Goal: Information Seeking & Learning: Check status

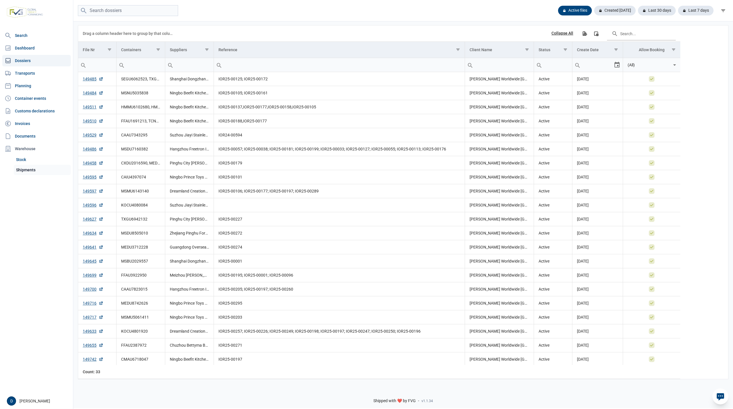
click at [32, 166] on link "Shipments" at bounding box center [42, 170] width 57 height 10
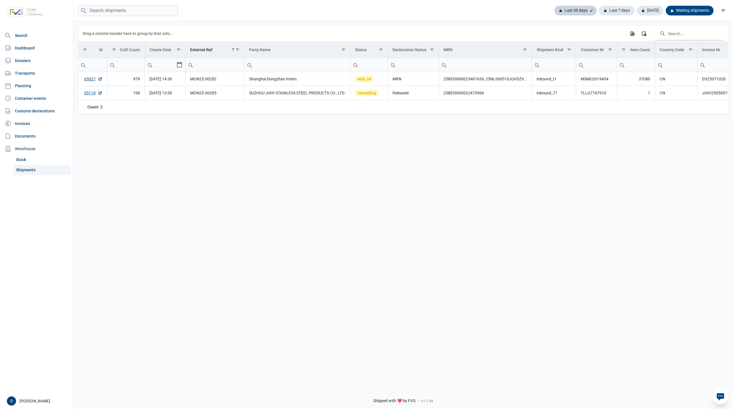
click at [599, 9] on div "Last 30 days" at bounding box center [616, 11] width 35 height 10
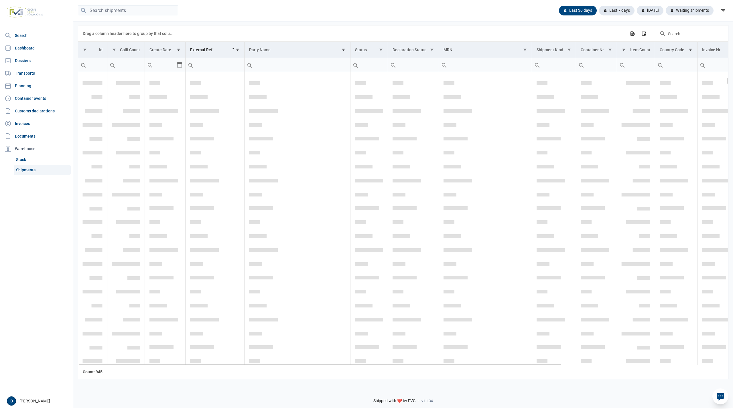
scroll to position [50, 0]
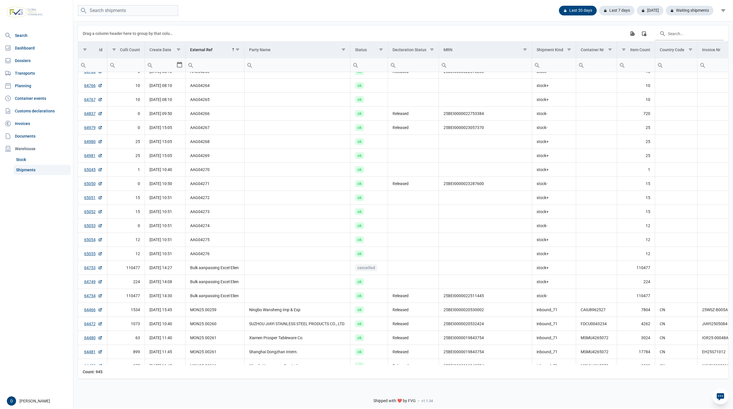
click at [208, 66] on input "Filter cell" at bounding box center [214, 65] width 58 height 14
paste input "MVZ25-04080"
type input "MVZ25-04080"
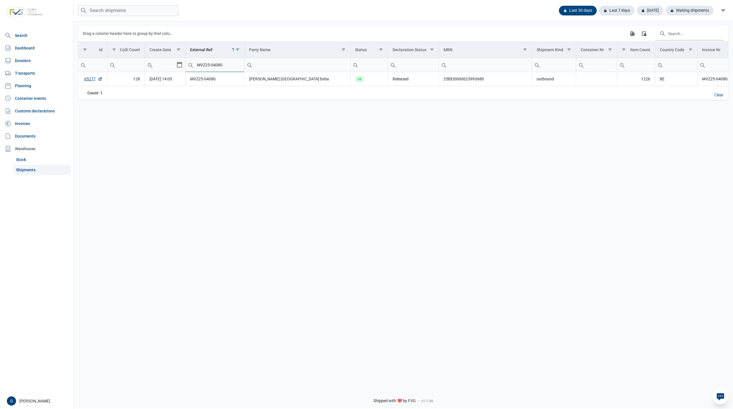
drag, startPoint x: 227, startPoint y: 66, endPoint x: 191, endPoint y: 63, distance: 35.9
click at [191, 63] on div "MVZ25-04080" at bounding box center [214, 65] width 58 height 14
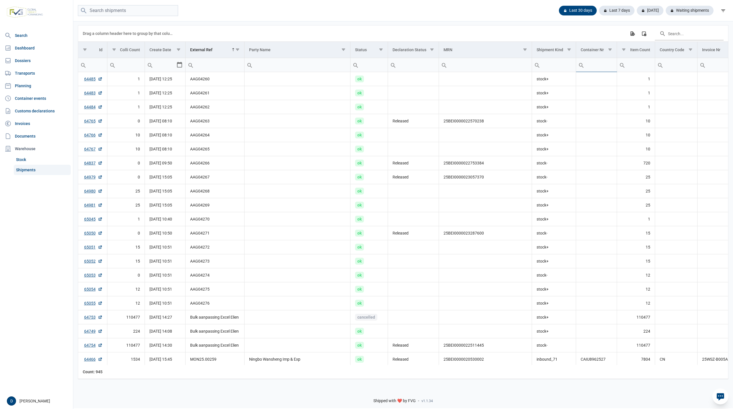
click at [591, 66] on input "Filter cell" at bounding box center [596, 65] width 41 height 14
type input "MSMU"
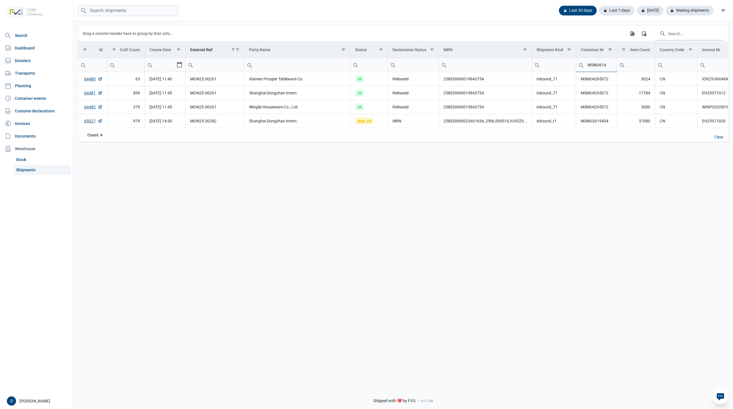
type input "MSMU614"
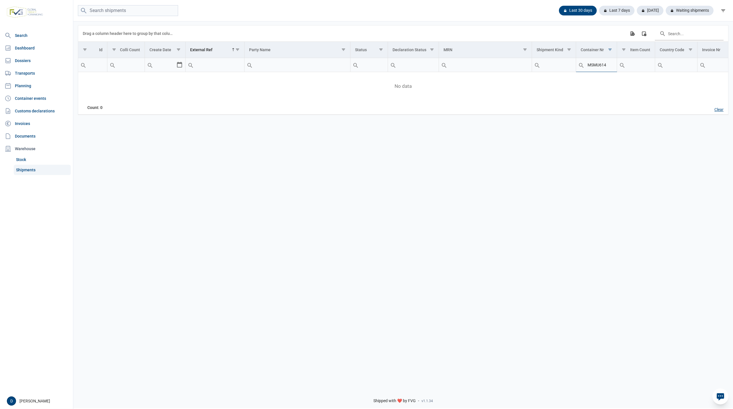
click at [715, 111] on div "Clear" at bounding box center [719, 110] width 18 height 10
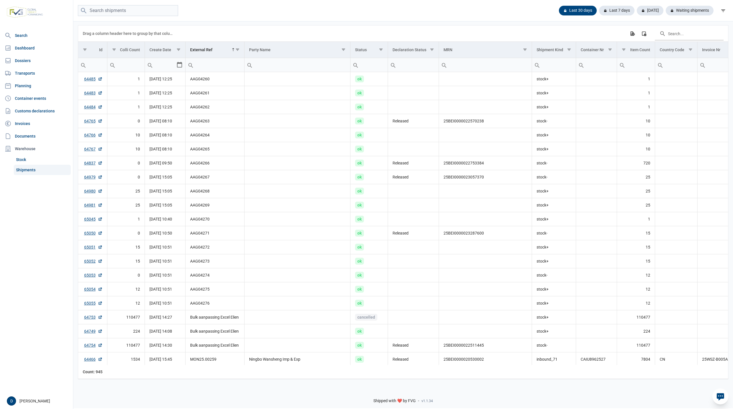
click at [594, 68] on input "Filter cell" at bounding box center [596, 65] width 41 height 14
type input "MSMU"
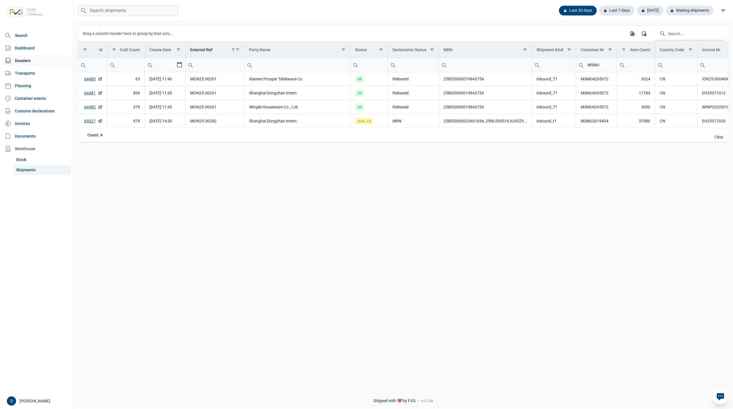
click at [24, 61] on link "Dossiers" at bounding box center [36, 60] width 68 height 11
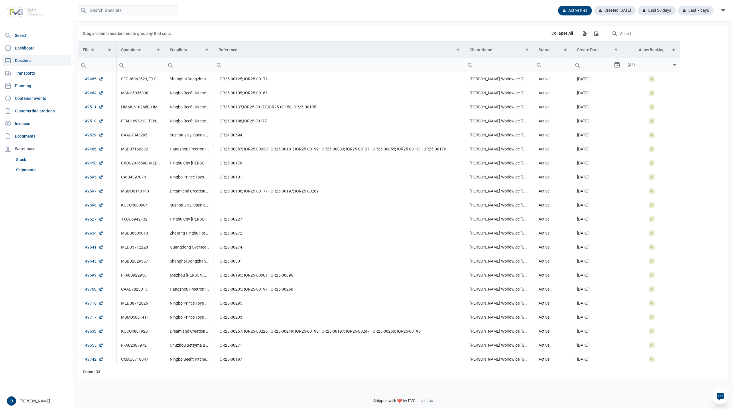
click at [135, 69] on input "Filter cell" at bounding box center [140, 65] width 48 height 14
type input "MSMU"
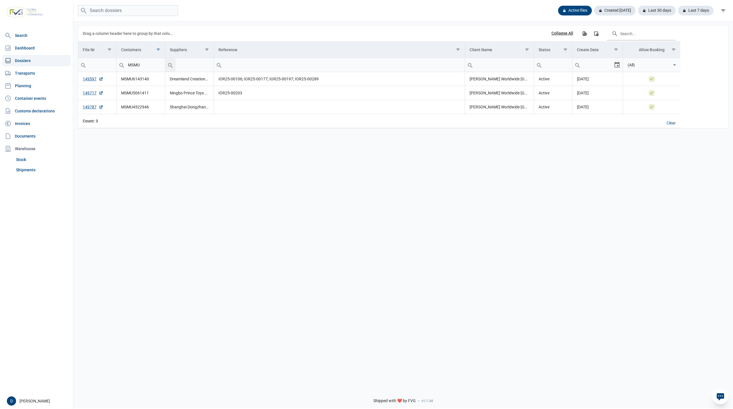
click at [145, 66] on input "MSMU" at bounding box center [140, 65] width 48 height 14
type input "MSMU614"
click at [90, 78] on link "149597" at bounding box center [93, 79] width 21 height 6
click at [30, 168] on link "Shipments" at bounding box center [42, 170] width 57 height 10
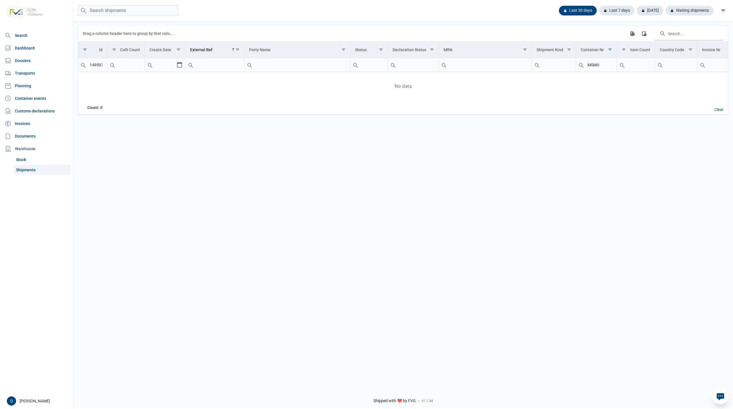
click at [34, 167] on link "Shipments" at bounding box center [42, 170] width 57 height 10
drag, startPoint x: 88, startPoint y: 66, endPoint x: 109, endPoint y: 66, distance: 20.9
click at [109, 66] on tr "149597 MSMU" at bounding box center [514, 65] width 873 height 14
type input "149597"
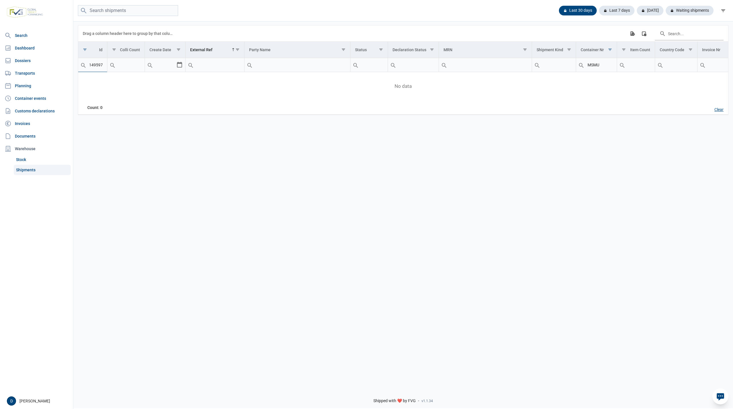
click at [717, 110] on div "Clear" at bounding box center [719, 110] width 18 height 10
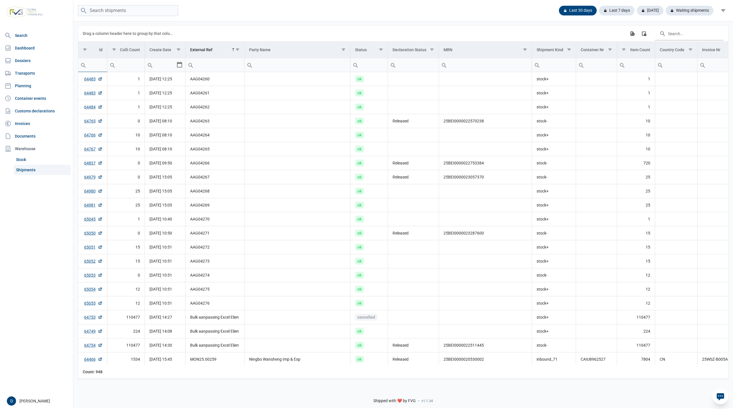
click at [94, 67] on input "Filter cell" at bounding box center [92, 65] width 29 height 14
paste input "MVZ25-04080"
type input "MVZ25-04080"
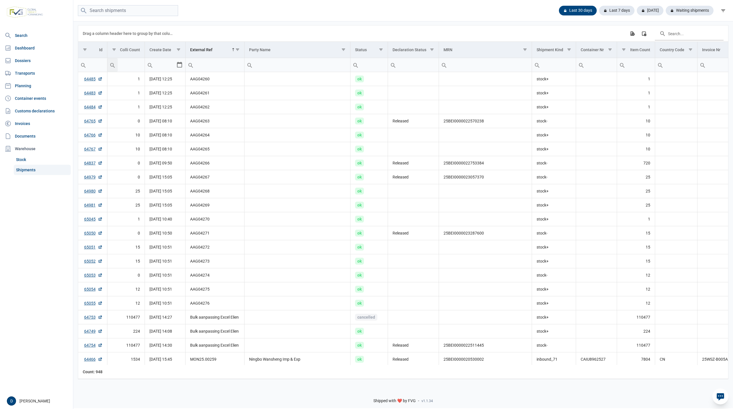
click at [93, 68] on input "Filter cell" at bounding box center [92, 65] width 29 height 14
paste input "MVZ25-04080"
type input "MVZ25-04080"
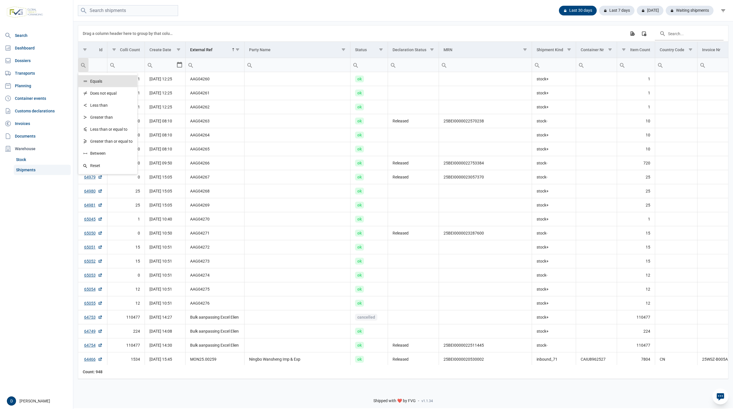
click at [82, 66] on div "Search box" at bounding box center [83, 65] width 10 height 14
click at [99, 68] on input "Filter cell" at bounding box center [92, 65] width 29 height 14
type input "149"
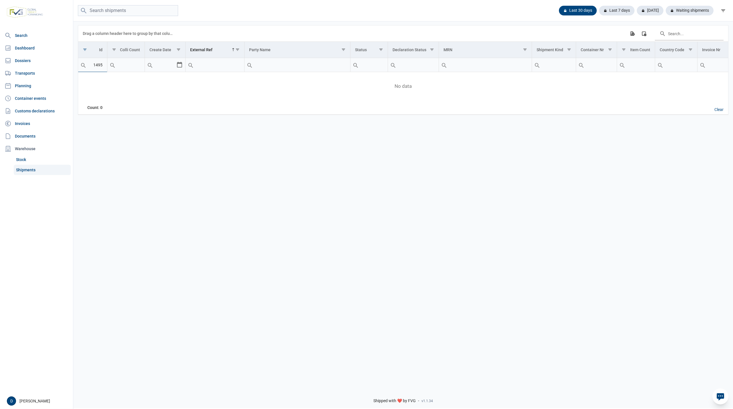
type input "1495"
type input "1"
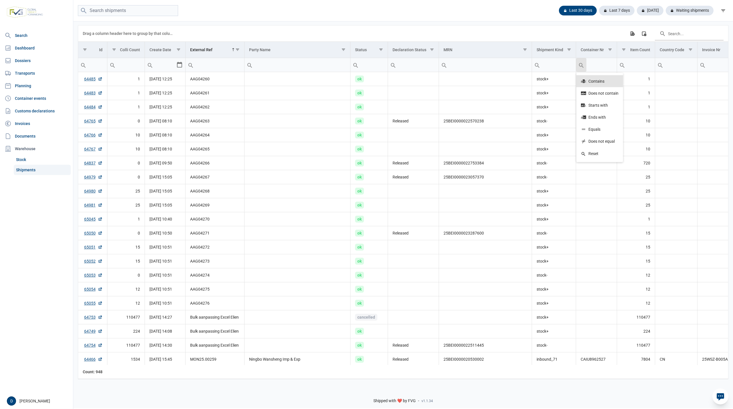
click at [596, 65] on input "Filter cell" at bounding box center [596, 65] width 41 height 14
type input "MSMU"
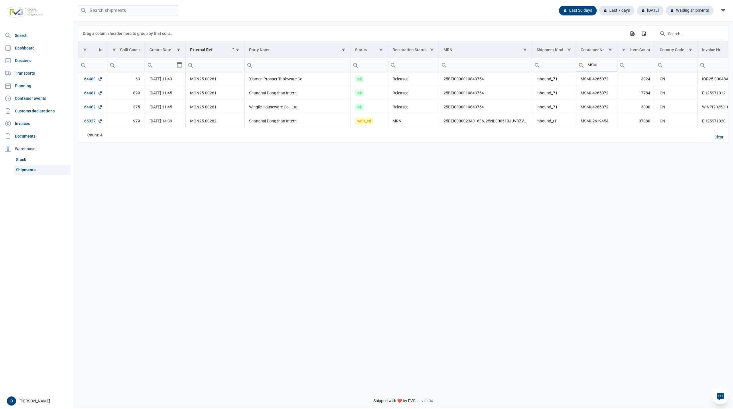
type input "MSM"
type input "M"
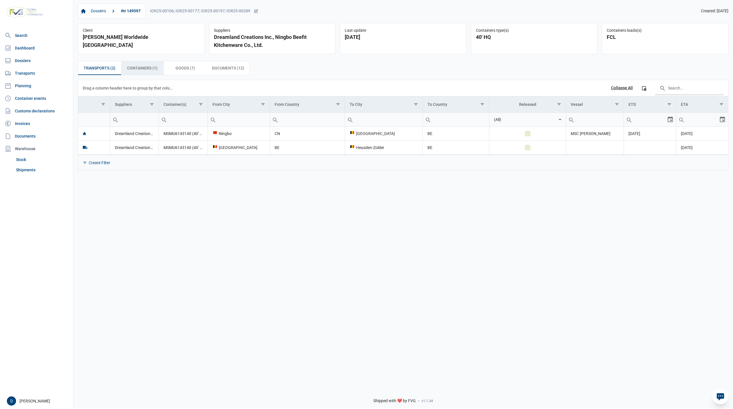
click at [149, 69] on span "Containers (1) Containers (1)" at bounding box center [142, 68] width 30 height 7
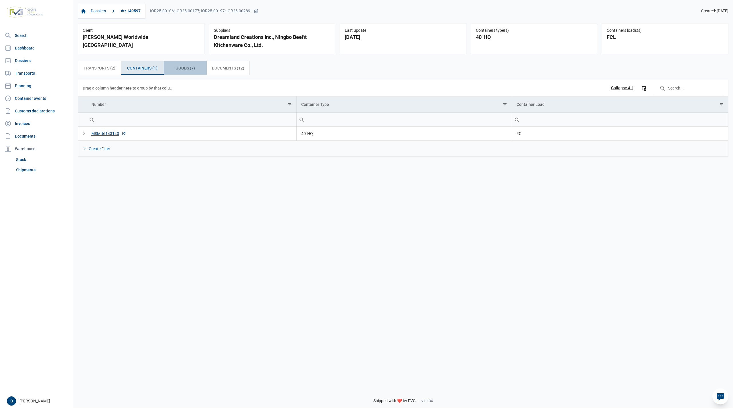
click at [177, 69] on span "Goods (7) Goods (7)" at bounding box center [184, 68] width 19 height 7
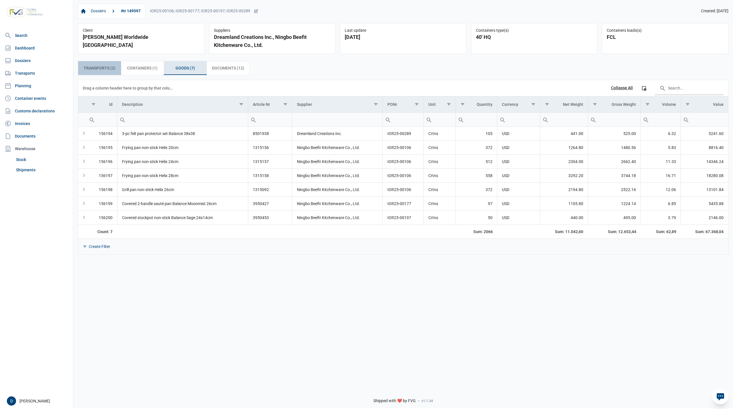
click at [109, 70] on span "Transports (2) Transports (2)" at bounding box center [100, 68] width 32 height 7
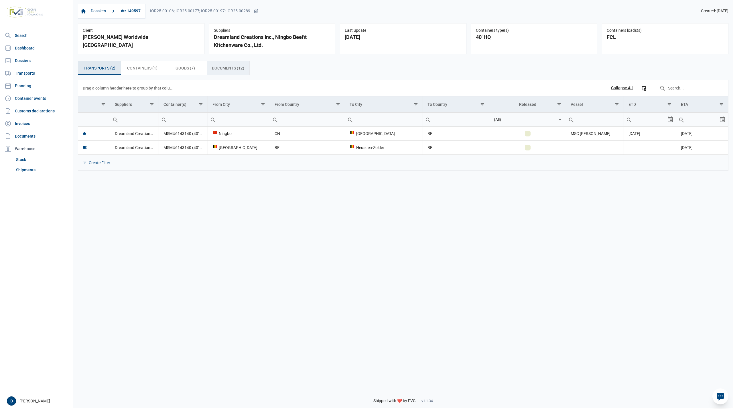
click at [219, 68] on span "Documents (12) Documents (12)" at bounding box center [228, 68] width 32 height 7
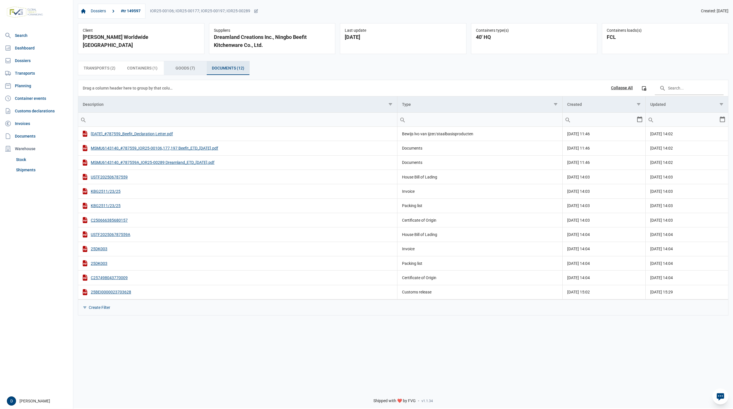
click at [184, 66] on span "Goods (7) Goods (7)" at bounding box center [184, 68] width 19 height 7
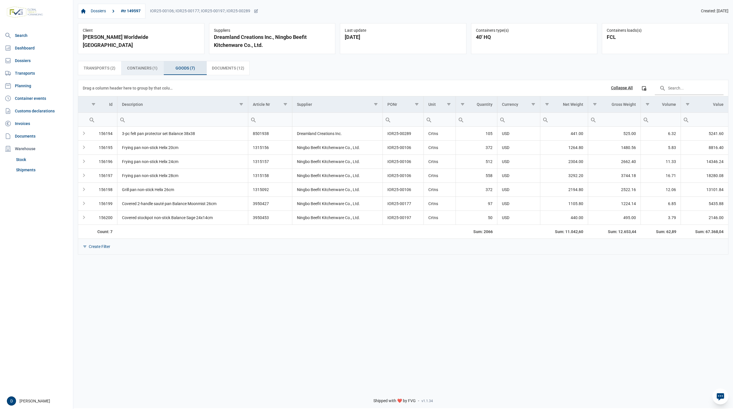
click at [137, 68] on span "Containers (1) Containers (1)" at bounding box center [142, 68] width 30 height 7
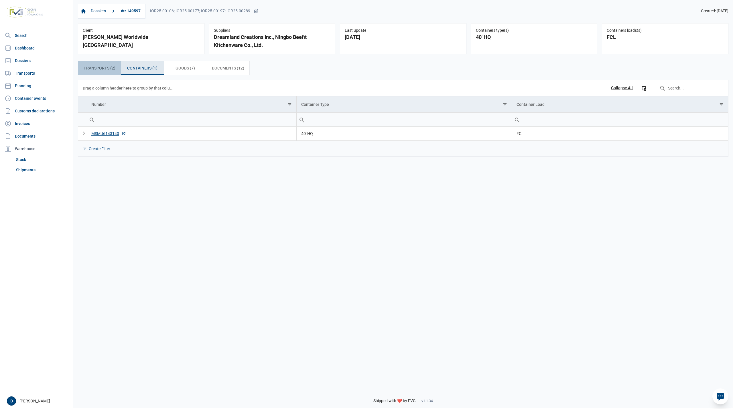
click at [102, 70] on span "Transports (2) Transports (2)" at bounding box center [100, 68] width 32 height 7
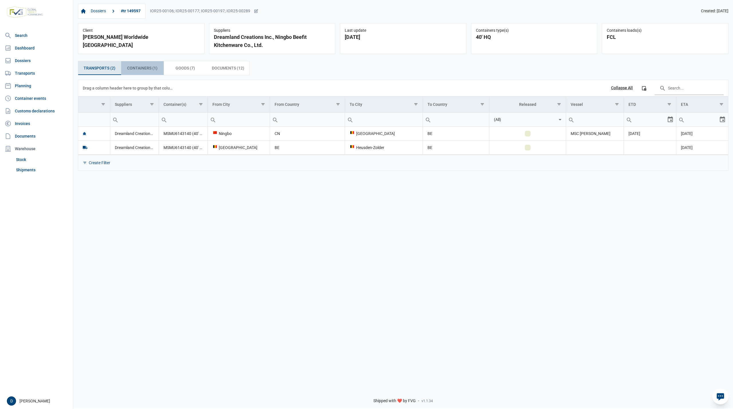
click at [138, 73] on div "Containers (1) Containers (1)" at bounding box center [142, 68] width 43 height 14
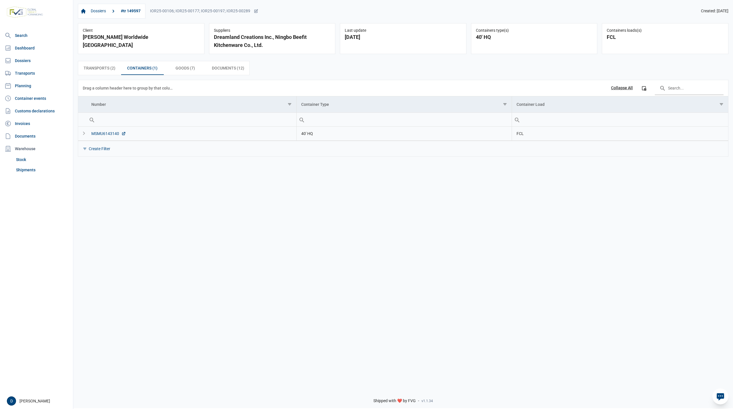
click at [100, 135] on div "MSMU6143140" at bounding box center [108, 134] width 35 height 6
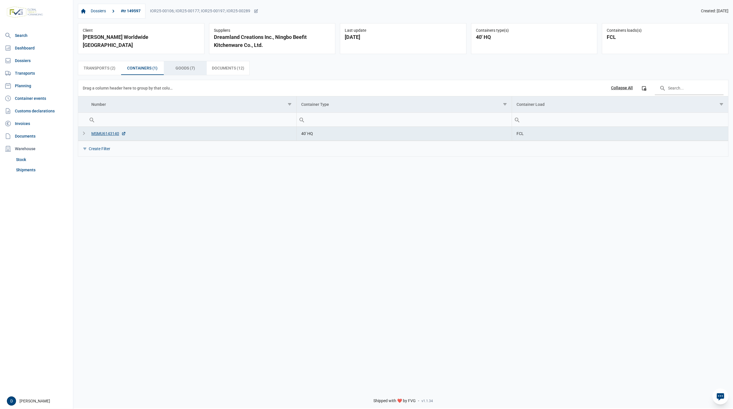
click at [180, 69] on span "Goods (7) Goods (7)" at bounding box center [184, 68] width 19 height 7
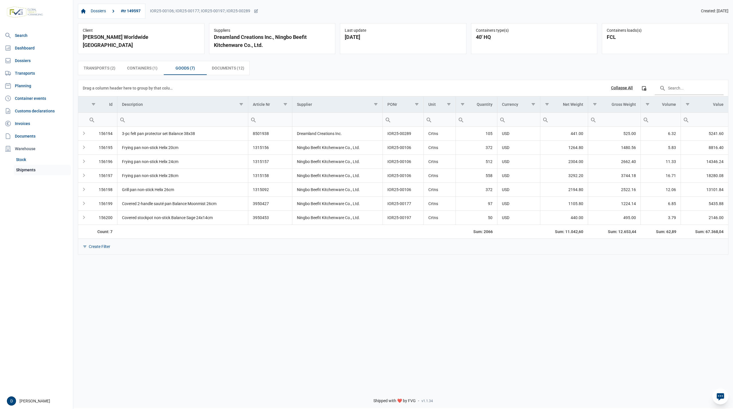
click at [30, 169] on link "Shipments" at bounding box center [42, 170] width 57 height 10
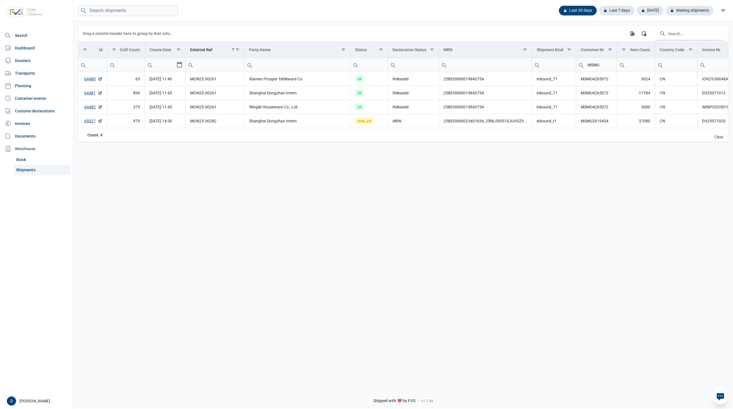
click at [96, 68] on input "Filter cell" at bounding box center [92, 65] width 29 height 14
type input "14959"
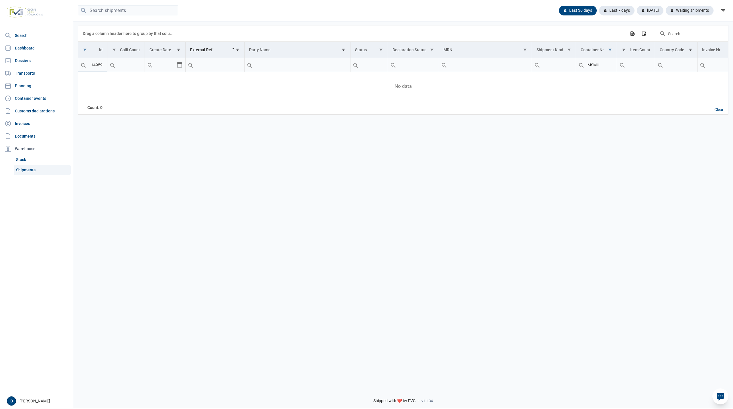
type input "14959"
type input "149597"
drag, startPoint x: 89, startPoint y: 64, endPoint x: 114, endPoint y: 66, distance: 25.3
click at [114, 66] on tr "Equals Does not equal Less than Greater than Less than or equal to Greater than…" at bounding box center [514, 65] width 873 height 14
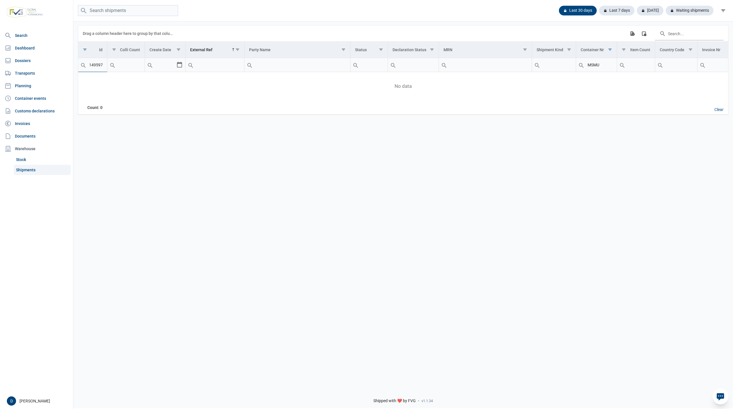
type input "149597"
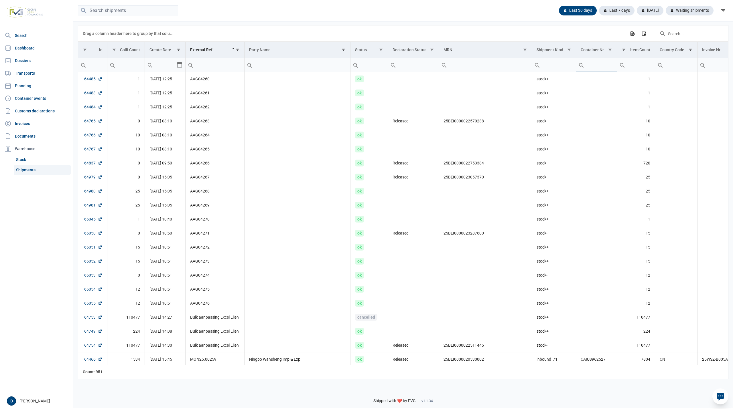
click at [600, 69] on input "Filter cell" at bounding box center [596, 65] width 41 height 14
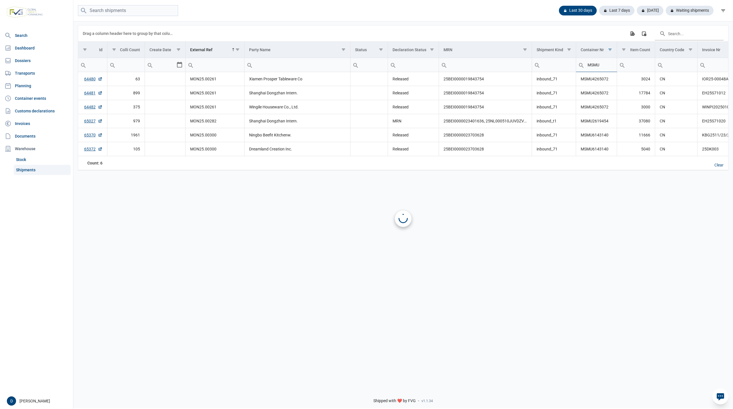
type input "MSMU"
click at [88, 135] on link "65370" at bounding box center [93, 135] width 18 height 6
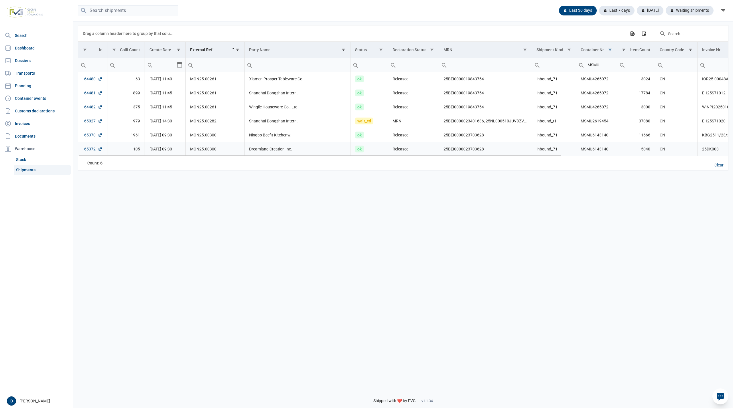
click at [90, 149] on link "65372" at bounding box center [93, 149] width 18 height 6
click at [28, 167] on link "Shipments" at bounding box center [42, 170] width 57 height 10
drag, startPoint x: 605, startPoint y: 65, endPoint x: 588, endPoint y: 67, distance: 17.5
click at [588, 67] on input "MSMU" at bounding box center [596, 65] width 41 height 14
type input "BSIU"
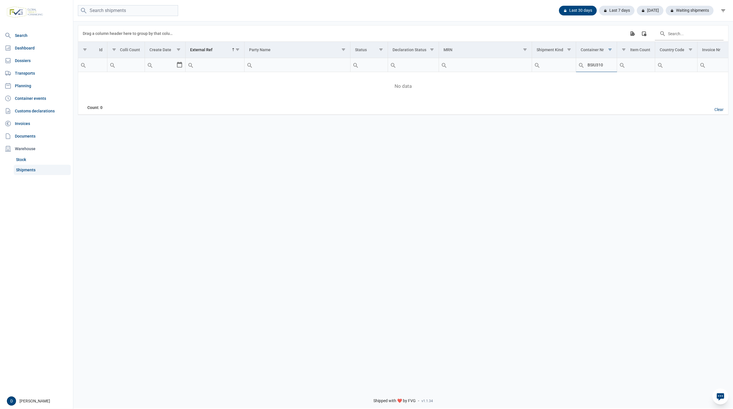
type input "BSIU310"
type input "BSIU3105867"
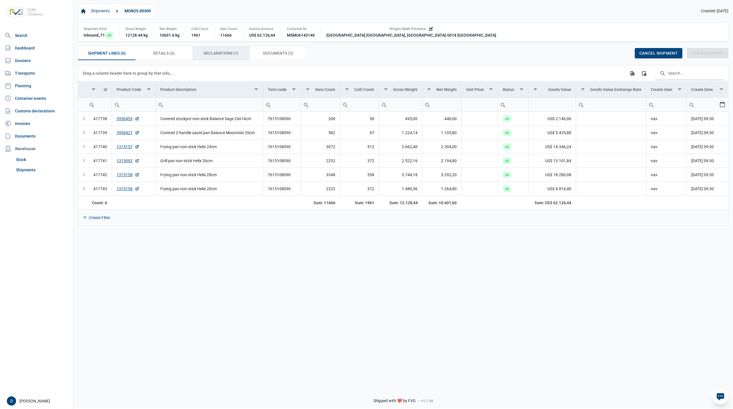
click at [209, 53] on span "Declarations (1) Declarations (1)" at bounding box center [221, 53] width 35 height 7
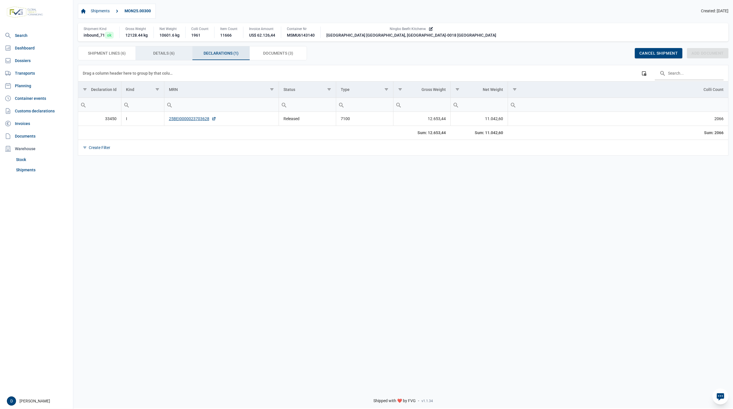
click at [166, 54] on span "Details (6) Details (6)" at bounding box center [163, 53] width 21 height 7
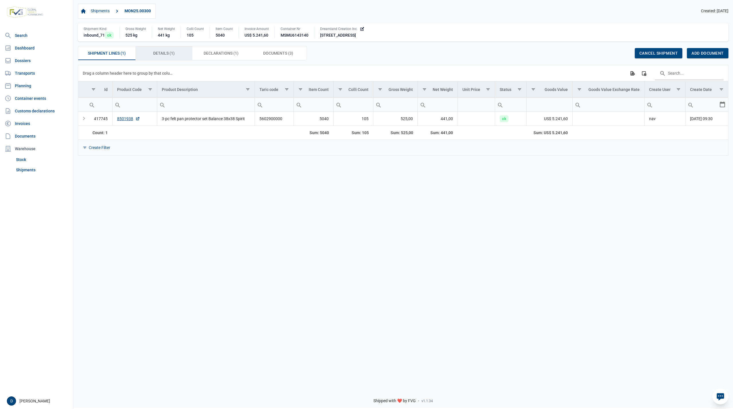
click at [173, 53] on span "Details (1) Details (1)" at bounding box center [163, 53] width 21 height 7
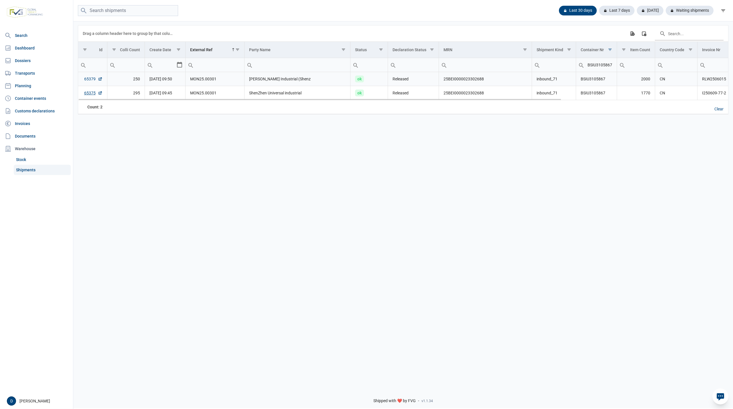
click at [87, 79] on link "65379" at bounding box center [93, 79] width 18 height 6
click at [89, 93] on link "65375" at bounding box center [93, 93] width 18 height 6
click at [88, 78] on link "65379" at bounding box center [93, 79] width 18 height 6
click at [716, 111] on div "Clear" at bounding box center [719, 109] width 18 height 10
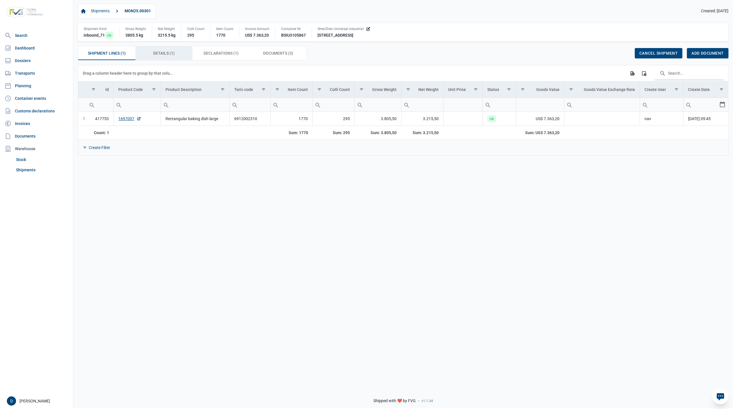
click at [170, 53] on span "Details (1) Details (1)" at bounding box center [163, 53] width 21 height 7
click at [162, 53] on span "Details (1) Details (1)" at bounding box center [163, 53] width 21 height 7
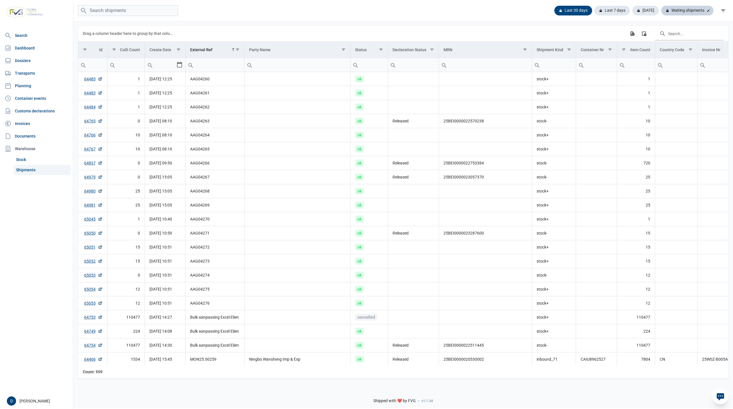
click at [703, 11] on div "Waiting shipments" at bounding box center [687, 11] width 52 height 10
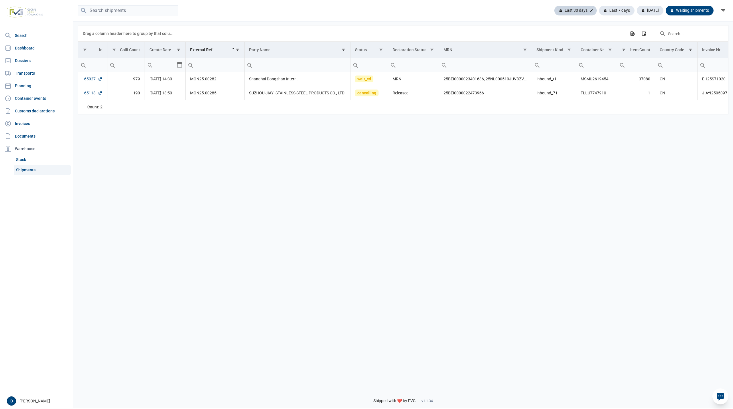
click at [599, 8] on div "Last 30 days" at bounding box center [616, 11] width 35 height 10
